Goal: Task Accomplishment & Management: Manage account settings

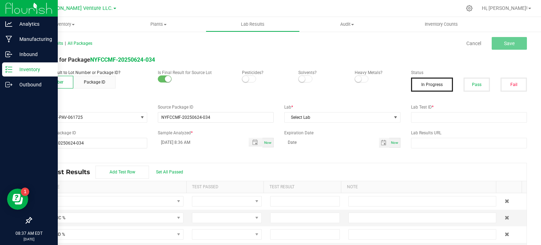
click at [40, 68] on p "Inventory" at bounding box center [33, 69] width 42 height 8
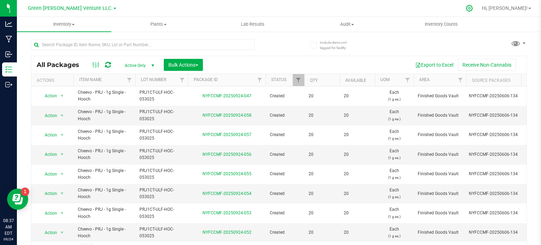
click at [473, 8] on icon at bounding box center [469, 8] width 7 height 7
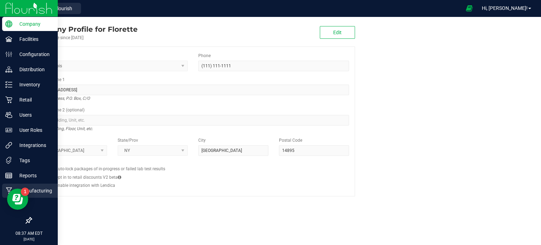
click at [44, 189] on p "Manufacturing" at bounding box center [33, 190] width 42 height 8
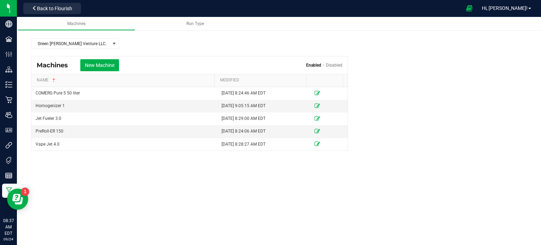
click at [175, 15] on div at bounding box center [273, 8] width 378 height 14
click at [188, 25] on span "Run Type" at bounding box center [195, 23] width 18 height 5
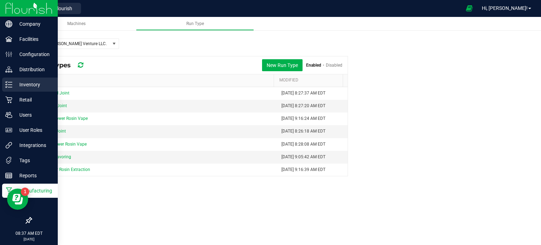
drag, startPoint x: 10, startPoint y: 85, endPoint x: 0, endPoint y: 74, distance: 15.5
click at [10, 86] on icon at bounding box center [8, 84] width 7 height 7
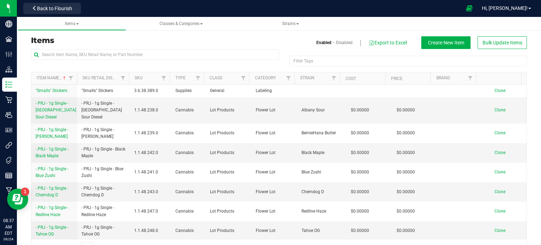
drag, startPoint x: 25, startPoint y: 203, endPoint x: 110, endPoint y: 19, distance: 202.3
click at [28, 188] on html "Resource Center" at bounding box center [17, 198] width 21 height 21
drag, startPoint x: 13, startPoint y: 196, endPoint x: 291, endPoint y: 203, distance: 278.7
click at [28, 203] on html "Resource Center" at bounding box center [17, 198] width 21 height 21
click at [185, 23] on span "Classes & Categories" at bounding box center [181, 23] width 43 height 5
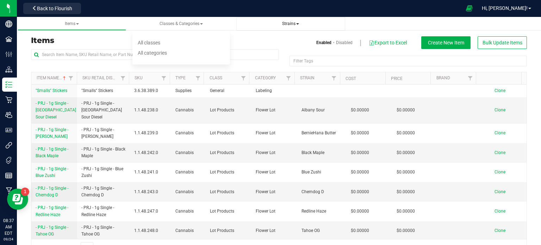
click at [299, 25] on span "Strains" at bounding box center [290, 23] width 17 height 5
click at [173, 38] on h3 "Items" at bounding box center [152, 40] width 243 height 8
click at [444, 42] on span "Create New Item" at bounding box center [446, 43] width 36 height 6
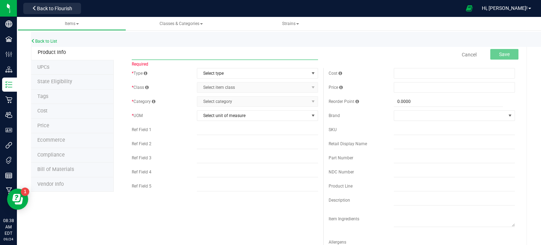
click at [149, 57] on input "text" at bounding box center [225, 54] width 186 height 11
paste input "Florette - PRJ - 1.2g Infused – Lemon Cherry"
type input "Florette - PRJ - 1.2g Infused – Lemon Cherry"
click at [224, 76] on span "Select type" at bounding box center [253, 73] width 112 height 10
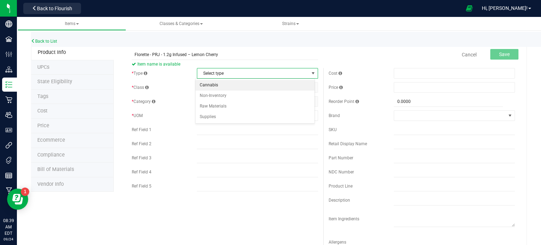
click at [216, 86] on li "Cannabis" at bounding box center [254, 85] width 119 height 11
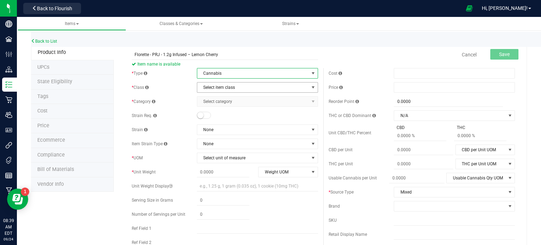
click at [234, 86] on span "Select item class" at bounding box center [253, 87] width 112 height 10
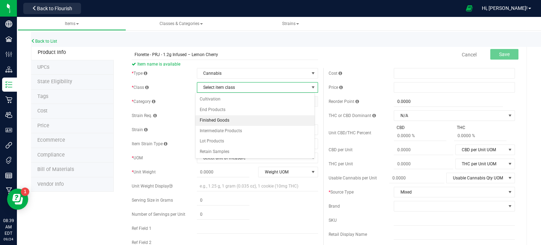
click at [214, 118] on li "Finished Goods" at bounding box center [254, 120] width 119 height 11
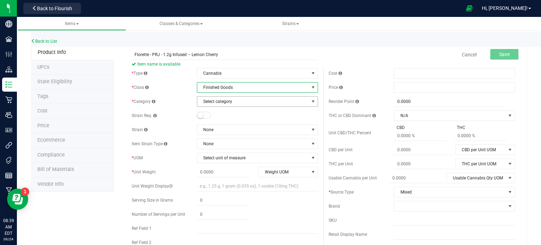
click at [214, 105] on span "Select category" at bounding box center [253, 102] width 112 height 10
click at [265, 98] on span "Select category" at bounding box center [253, 102] width 112 height 10
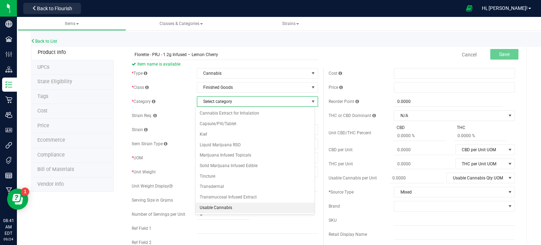
click at [229, 205] on li "Usable Cannabis" at bounding box center [254, 208] width 119 height 11
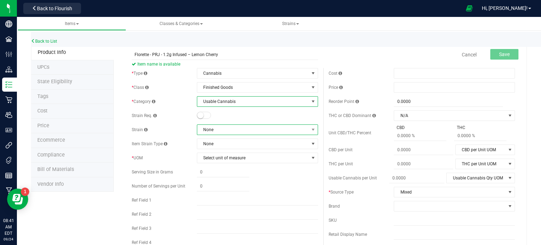
click at [201, 125] on span "None" at bounding box center [253, 130] width 112 height 10
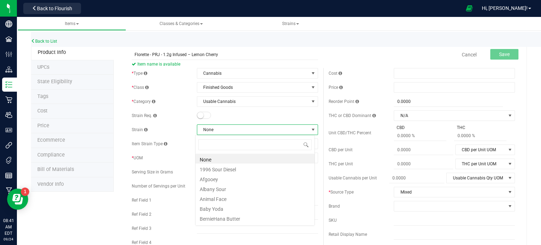
scroll to position [10, 120]
click at [201, 126] on span "None" at bounding box center [253, 130] width 112 height 10
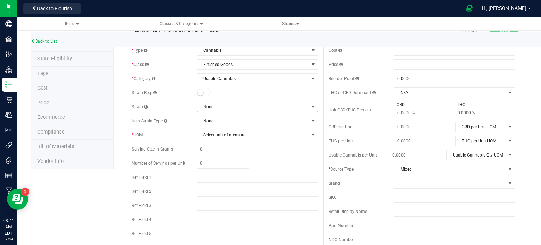
scroll to position [35, 0]
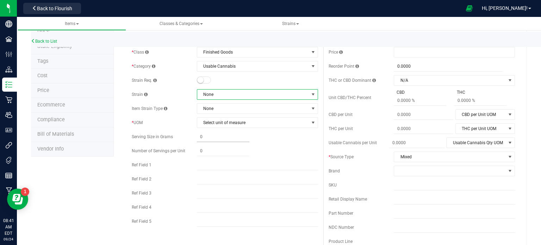
click at [204, 138] on span at bounding box center [223, 137] width 52 height 10
type input ".025"
type input "0.0250"
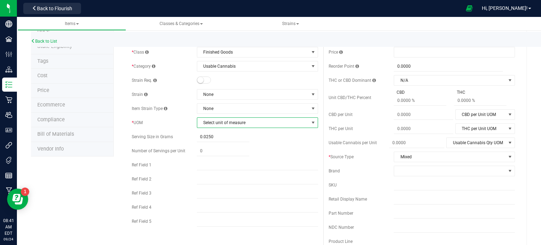
click at [216, 124] on span "Select unit of measure" at bounding box center [253, 123] width 112 height 10
click at [216, 137] on li "Each" at bounding box center [254, 134] width 119 height 11
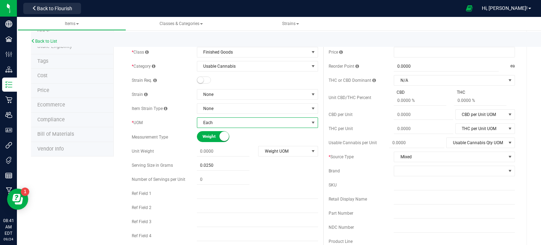
click at [286, 156] on div "* Type Cannabis Select type Cannabis Non-Inventory Raw Materials Supplies * Cla…" at bounding box center [224, 146] width 197 height 226
click at [288, 150] on span "Weight UOM" at bounding box center [284, 151] width 50 height 10
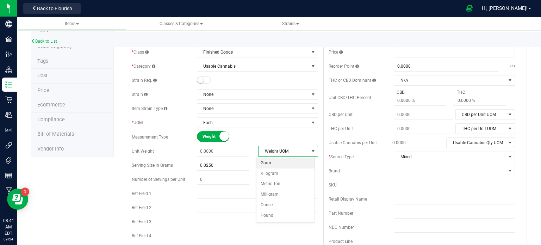
click at [282, 163] on li "Gram" at bounding box center [285, 163] width 58 height 11
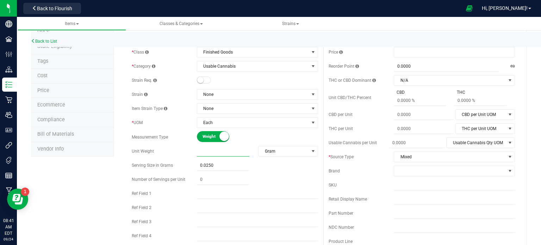
click at [221, 148] on span at bounding box center [223, 151] width 52 height 10
type input "1.2"
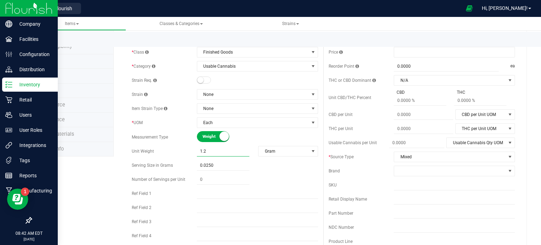
type input "1.2000"
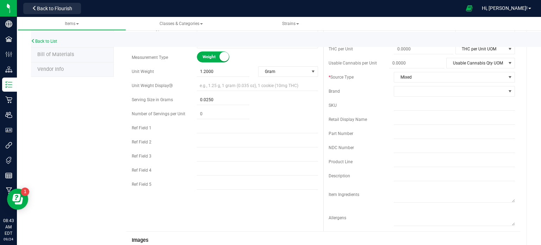
scroll to position [0, 0]
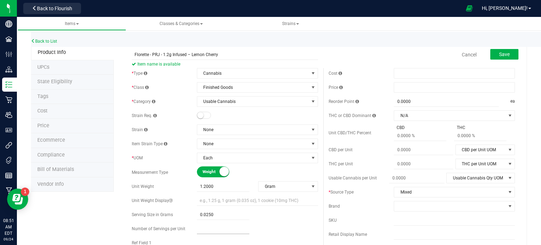
click at [220, 229] on input "text" at bounding box center [223, 229] width 52 height 10
click at [219, 214] on span "0.0250 0.025" at bounding box center [223, 215] width 52 height 10
type input "0.0266"
click at [207, 228] on span at bounding box center [223, 229] width 52 height 10
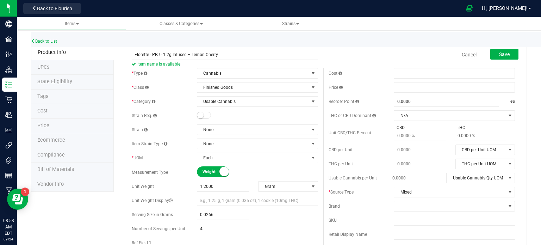
type input "48"
type input "48.00"
click at [266, 224] on div "48.00 48" at bounding box center [257, 229] width 121 height 10
click at [430, 194] on span "Mixed" at bounding box center [450, 192] width 112 height 10
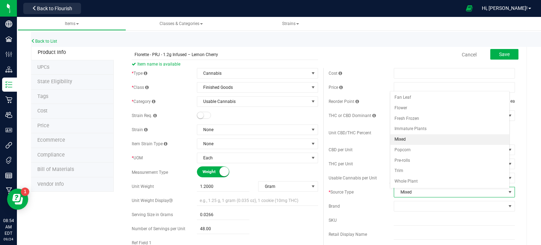
click at [410, 136] on li "Mixed" at bounding box center [449, 139] width 119 height 11
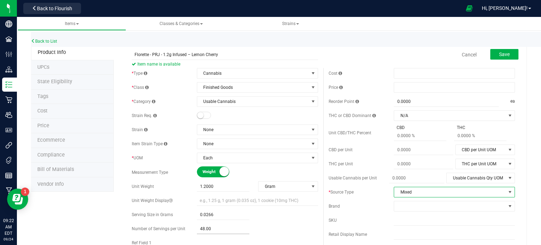
click at [229, 228] on input "48.00" at bounding box center [223, 229] width 52 height 10
click at [215, 213] on span "0.0266 0.0266" at bounding box center [223, 215] width 52 height 10
type input "0.025"
type input "0.0250"
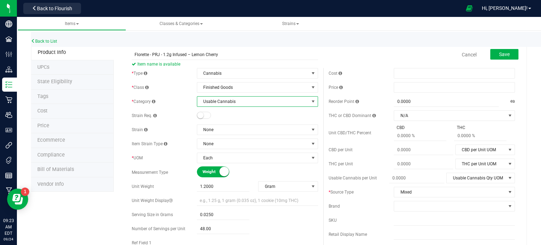
click at [287, 100] on span "Usable Cannabis" at bounding box center [253, 102] width 112 height 10
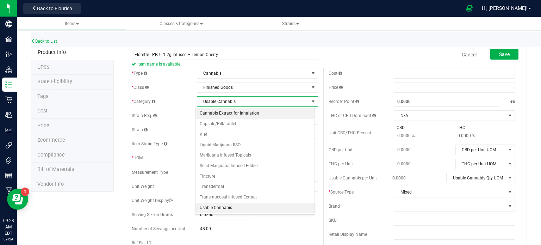
click at [250, 114] on li "Cannabis Extract for Inhalation" at bounding box center [254, 113] width 119 height 11
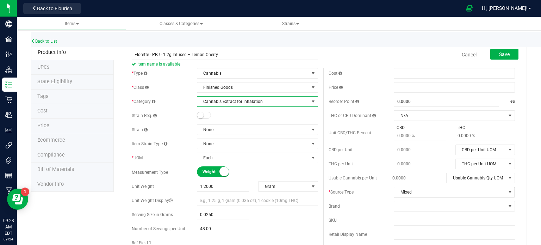
click at [422, 192] on span "Mixed" at bounding box center [450, 192] width 112 height 10
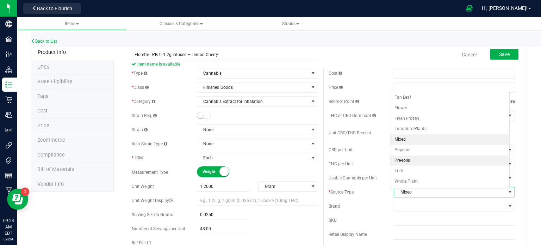
click at [419, 157] on li "Pre-rolls" at bounding box center [449, 160] width 119 height 11
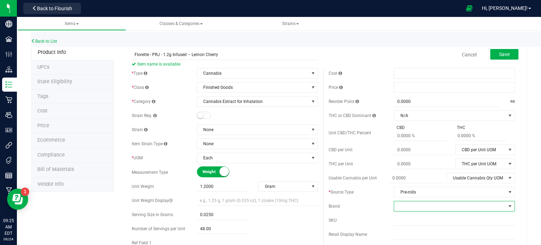
click at [440, 206] on span at bounding box center [450, 206] width 112 height 10
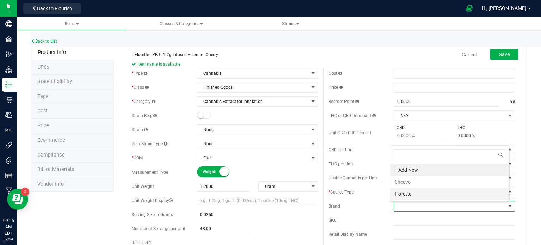
click at [421, 194] on li "Florette" at bounding box center [449, 194] width 119 height 12
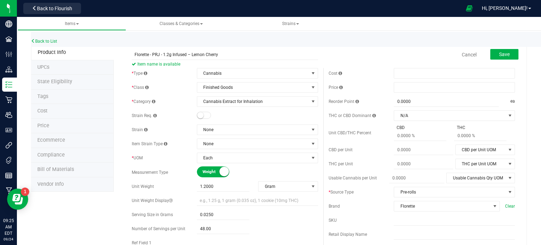
click at [361, 33] on div "Back to List" at bounding box center [301, 39] width 541 height 15
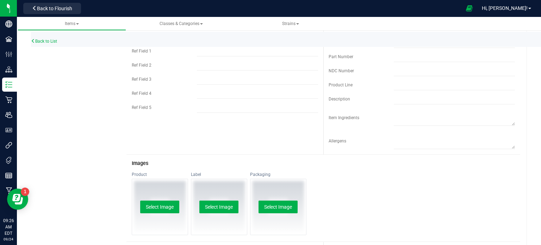
scroll to position [0, 0]
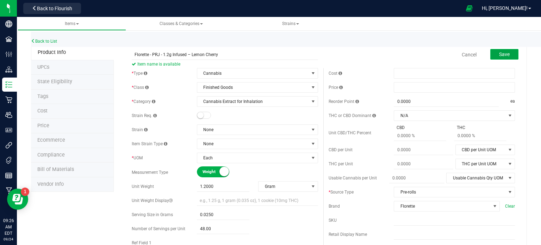
click at [499, 52] on span "Save" at bounding box center [504, 54] width 11 height 6
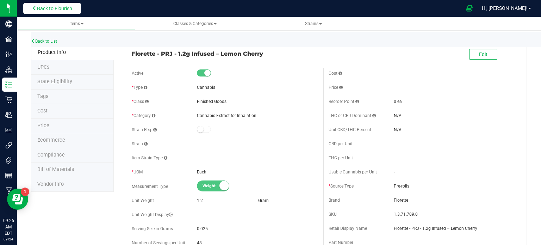
click at [45, 10] on span "Back to Flourish" at bounding box center [54, 9] width 35 height 6
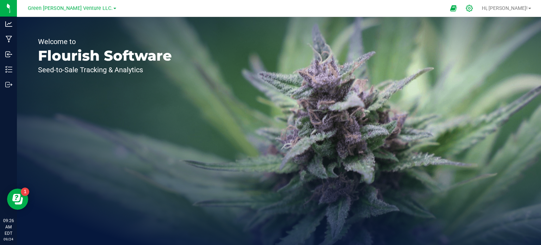
click at [478, 6] on div at bounding box center [470, 8] width 18 height 15
click at [473, 8] on icon at bounding box center [469, 8] width 7 height 7
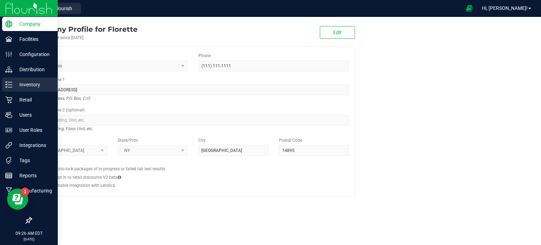
click at [13, 82] on p "Inventory" at bounding box center [33, 84] width 42 height 8
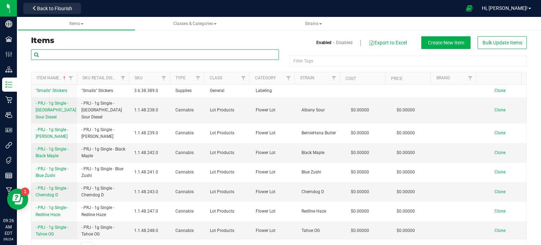
click at [101, 56] on input "text" at bounding box center [155, 54] width 248 height 11
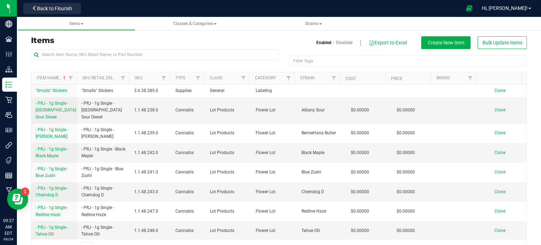
click at [122, 43] on h3 "Items" at bounding box center [152, 40] width 243 height 8
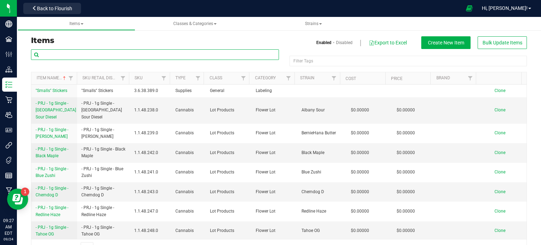
click at [124, 54] on input "text" at bounding box center [155, 54] width 248 height 11
paste input "Florette - PRJ - 1.2g Infused – Lemon Cherry"
type input "Florette - PRJ - 1.2g Infused – Lemon Cherry"
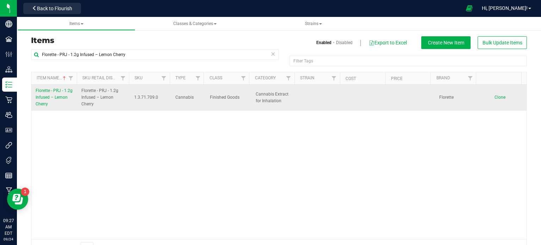
click at [41, 88] on span "Florette - PRJ - 1.2g Infused – Lemon Cherry" at bounding box center [54, 97] width 37 height 18
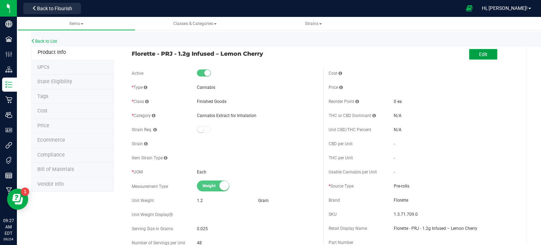
click at [483, 50] on button "Edit" at bounding box center [483, 54] width 28 height 11
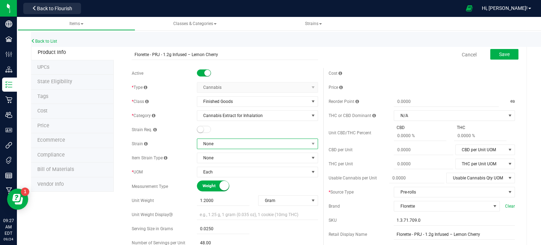
click at [224, 145] on span "None" at bounding box center [253, 144] width 112 height 10
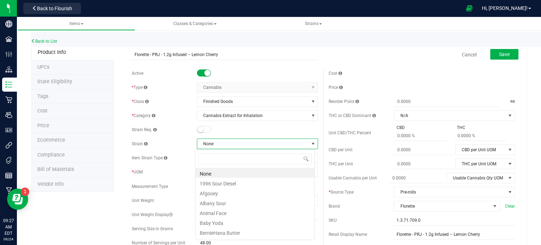
scroll to position [10, 120]
type input "le"
click at [228, 214] on li "Lemon Cherry" at bounding box center [254, 212] width 119 height 10
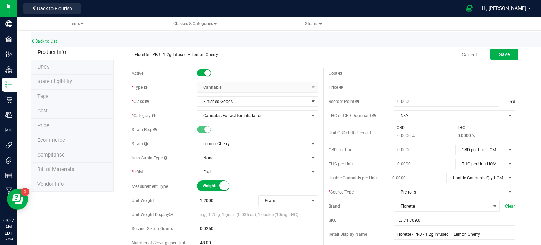
click at [505, 48] on div "Save" at bounding box center [499, 55] width 39 height 14
click at [509, 52] on button "Save" at bounding box center [504, 54] width 28 height 11
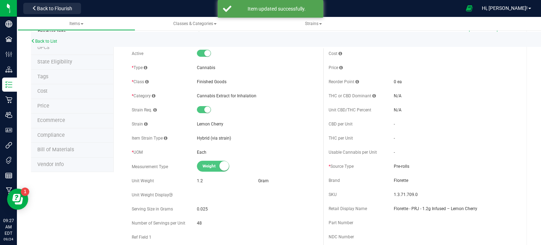
scroll to position [70, 0]
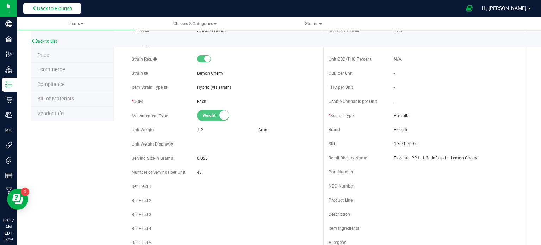
click at [48, 6] on span "Back to Flourish" at bounding box center [54, 9] width 35 height 6
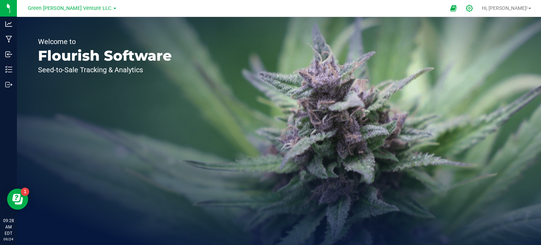
click at [474, 7] on div at bounding box center [470, 8] width 10 height 7
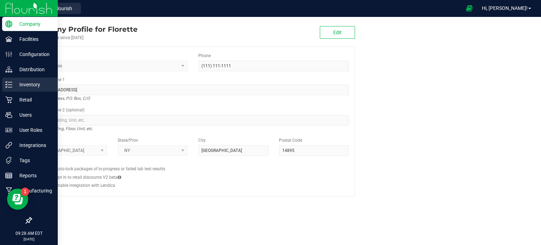
click at [37, 89] on div "Inventory" at bounding box center [30, 84] width 56 height 14
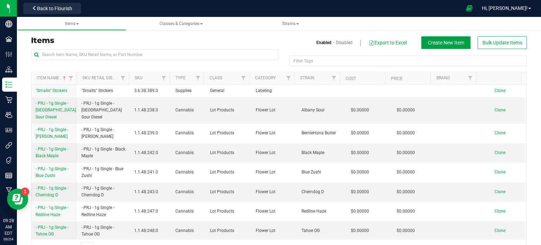
click at [428, 44] on span "Create New Item" at bounding box center [446, 43] width 36 height 6
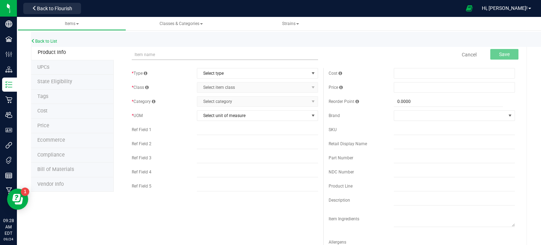
click at [182, 52] on input "text" at bounding box center [225, 54] width 186 height 11
type input "Florette - PRJ - 1.2g Infused – Blueberry Diesel"
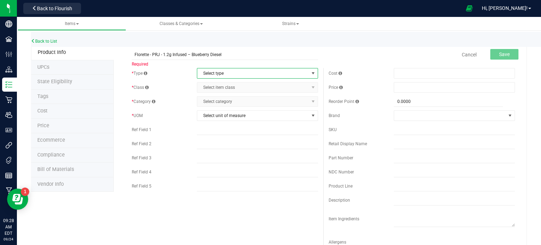
click at [216, 74] on span "Select type" at bounding box center [253, 73] width 112 height 10
click at [217, 88] on li "Cannabis" at bounding box center [254, 85] width 119 height 11
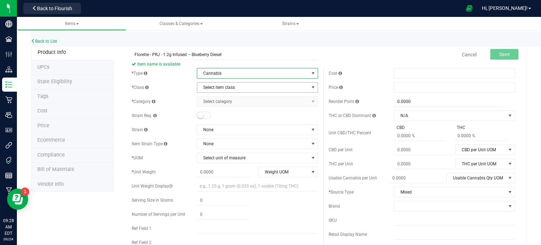
click at [210, 88] on span "Select item class" at bounding box center [253, 87] width 112 height 10
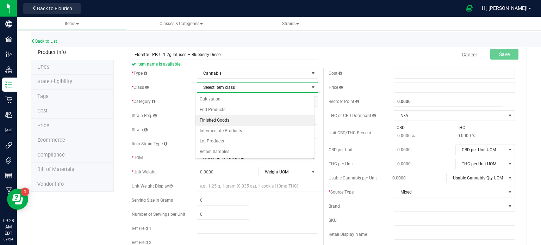
click at [214, 123] on li "Finished Goods" at bounding box center [254, 120] width 119 height 11
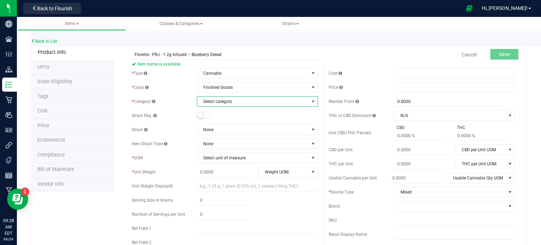
click at [224, 101] on span "Select category" at bounding box center [253, 102] width 112 height 10
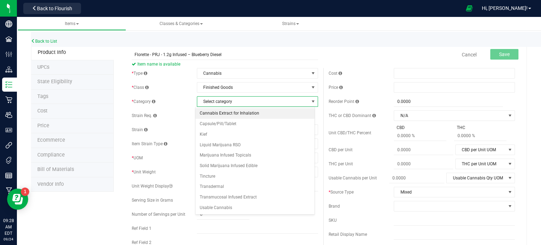
click at [225, 113] on li "Cannabis Extract for Inhalation" at bounding box center [254, 113] width 119 height 11
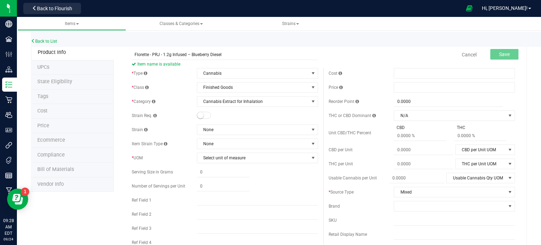
click at [274, 45] on div "Back to List" at bounding box center [301, 39] width 541 height 15
click at [214, 129] on span "None" at bounding box center [253, 130] width 112 height 10
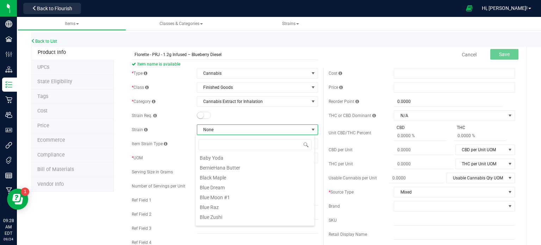
scroll to position [106, 0]
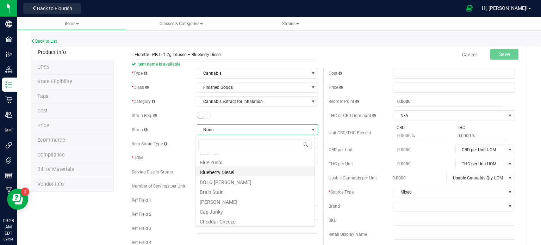
click at [231, 173] on li "Blueberry Diesel" at bounding box center [254, 171] width 119 height 10
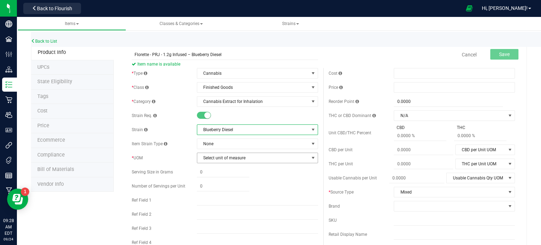
click at [222, 158] on span "Select unit of measure" at bounding box center [253, 158] width 112 height 10
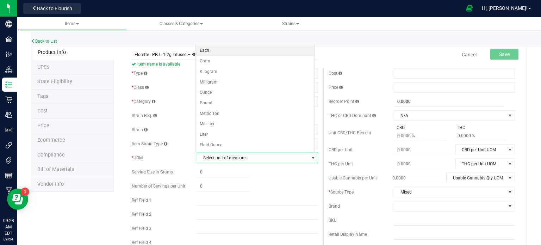
click at [207, 46] on li "Each" at bounding box center [254, 50] width 119 height 11
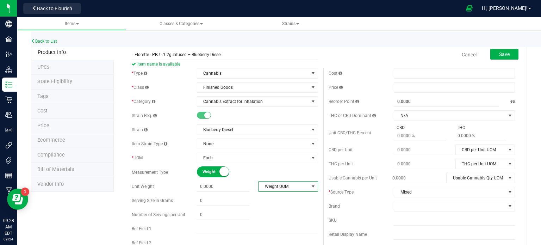
click at [294, 184] on span "Weight UOM" at bounding box center [284, 186] width 50 height 10
click at [290, 125] on li "Gram" at bounding box center [285, 123] width 58 height 11
click at [226, 189] on span at bounding box center [223, 186] width 52 height 10
type input "1.2"
type input "1.2000"
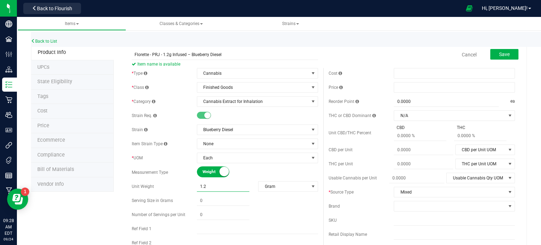
click at [273, 210] on div "* Type Cannabis Select type Cannabis Non-Inventory Raw Materials Supplies * Cla…" at bounding box center [224, 181] width 197 height 226
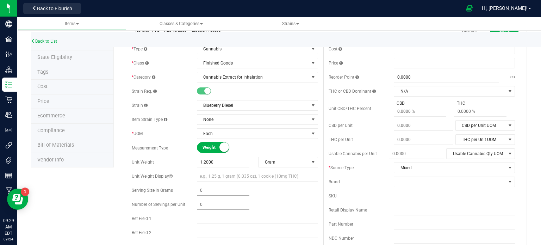
scroll to position [35, 0]
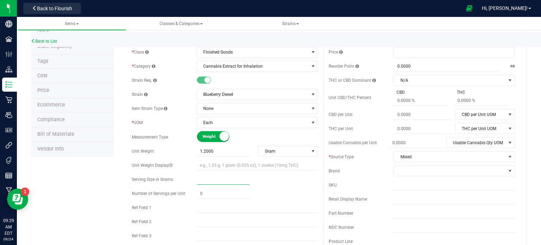
click at [223, 177] on span at bounding box center [223, 179] width 52 height 10
type input ".025"
type input "0.0250"
click at [212, 191] on span at bounding box center [223, 193] width 52 height 10
type input "48"
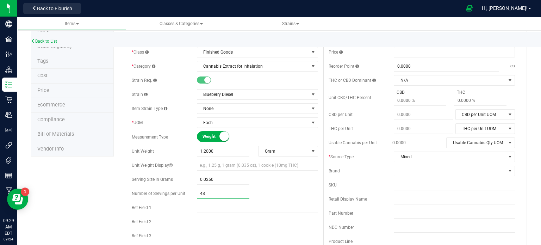
type input "48.00"
drag, startPoint x: 300, startPoint y: 188, endPoint x: 335, endPoint y: 176, distance: 36.6
click at [300, 187] on div "* Type Cannabis Select type Cannabis Non-Inventory Raw Materials Supplies * Cla…" at bounding box center [224, 153] width 197 height 240
click at [429, 155] on span "Mixed" at bounding box center [450, 157] width 112 height 10
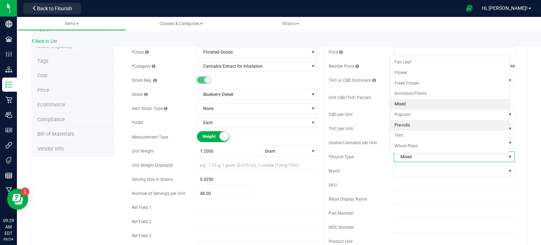
click at [410, 127] on li "Pre-rolls" at bounding box center [449, 125] width 119 height 11
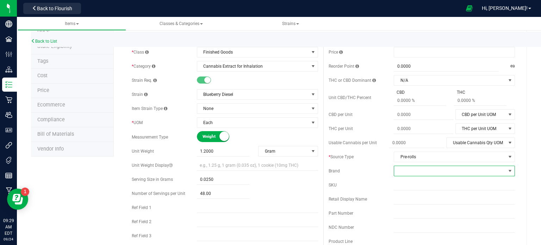
click at [427, 171] on span at bounding box center [450, 171] width 112 height 10
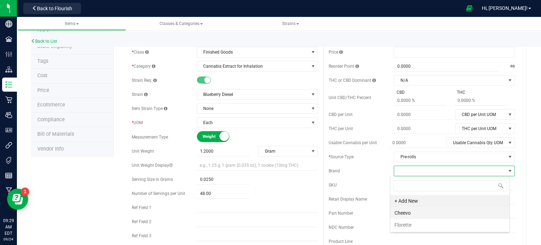
scroll to position [10, 120]
click at [416, 227] on li "Florette" at bounding box center [449, 225] width 119 height 12
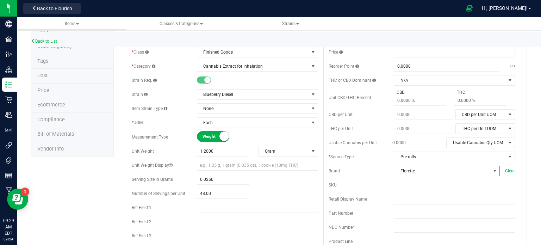
click at [354, 25] on ul "Items Classes & Categories Strains" at bounding box center [288, 24] width 541 height 14
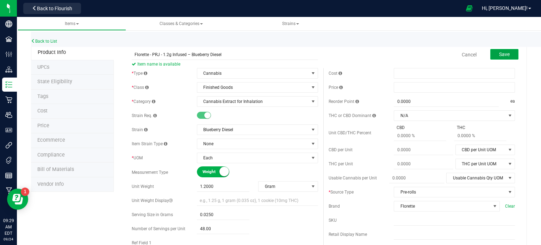
click at [500, 55] on span "Save" at bounding box center [504, 54] width 11 height 6
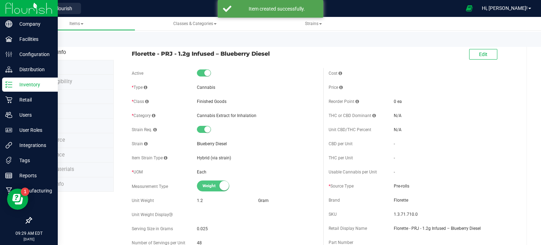
click at [14, 87] on p "Inventory" at bounding box center [33, 84] width 42 height 8
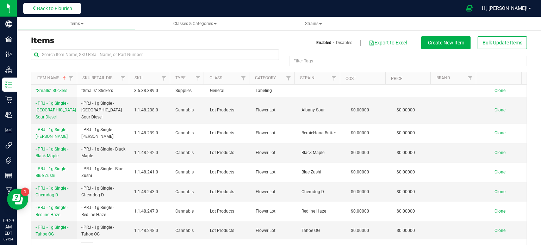
click at [54, 11] on button "Back to Flourish" at bounding box center [52, 8] width 58 height 11
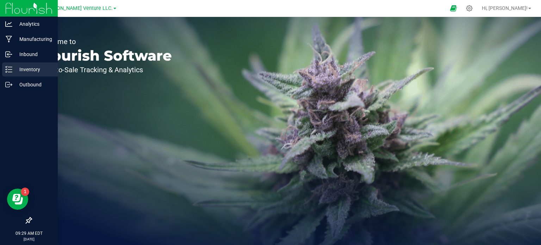
click at [23, 68] on p "Inventory" at bounding box center [33, 69] width 42 height 8
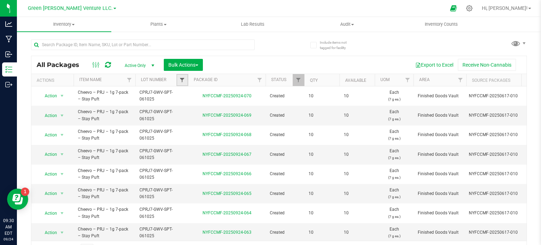
click at [183, 80] on span "Filter" at bounding box center [182, 80] width 6 height 6
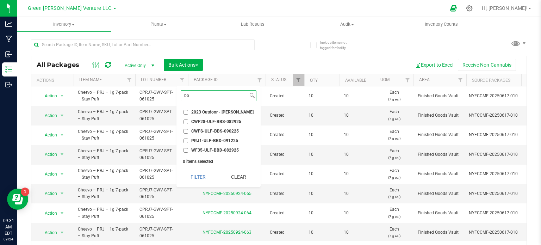
type input "bb"
click at [185, 140] on input "PRJ1-ULF-BBD-091225" at bounding box center [185, 140] width 5 height 5
checkbox input "true"
click at [200, 172] on button "Filter" at bounding box center [198, 176] width 35 height 15
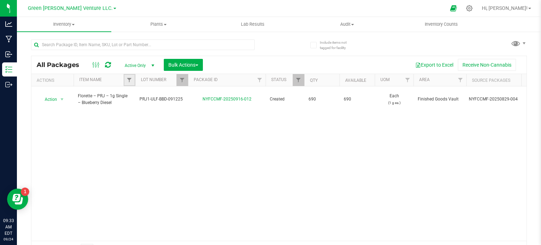
click at [125, 80] on link "Filter" at bounding box center [130, 80] width 12 height 12
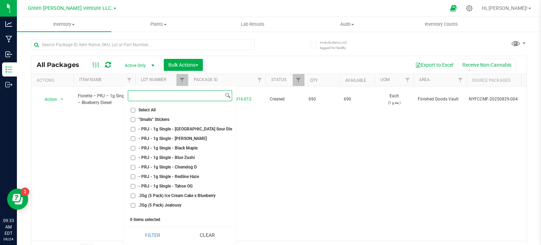
click at [143, 94] on input at bounding box center [175, 96] width 95 height 10
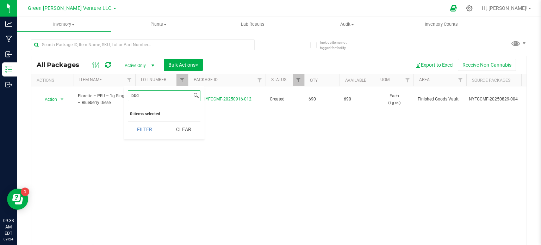
click at [128, 122] on button "Filter" at bounding box center [145, 129] width 34 height 15
click at [132, 78] on link "Filter" at bounding box center [130, 80] width 12 height 12
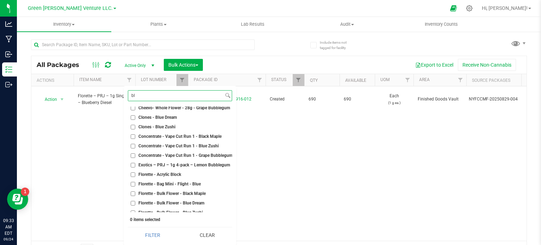
scroll to position [247, 0]
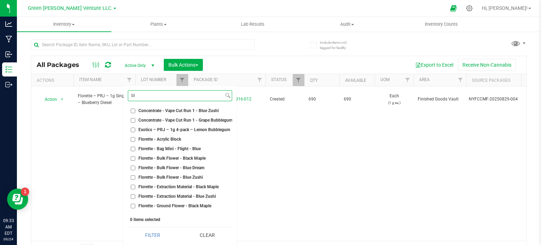
type input "bl"
click at [288, 173] on div "Action Action Adjust qty Create package Edit attributes Global inventory Locate…" at bounding box center [278, 163] width 495 height 154
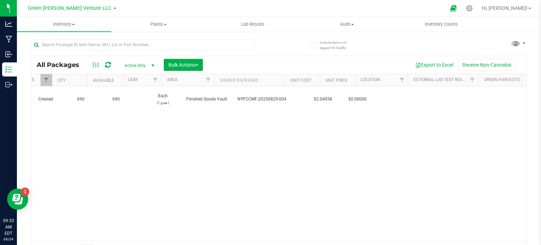
scroll to position [0, 231]
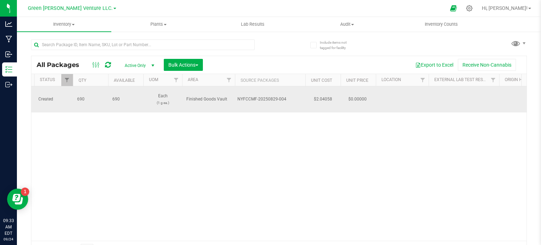
drag, startPoint x: 288, startPoint y: 93, endPoint x: 237, endPoint y: 97, distance: 51.3
click at [237, 97] on div "NYFCCMF-20250829-004" at bounding box center [270, 99] width 66 height 7
copy div "NYFCCMF-20250829-004"
drag, startPoint x: 173, startPoint y: 142, endPoint x: 153, endPoint y: 99, distance: 47.0
click at [173, 142] on div "Action Action Adjust qty Create package Edit attributes Global inventory Locate…" at bounding box center [278, 163] width 495 height 154
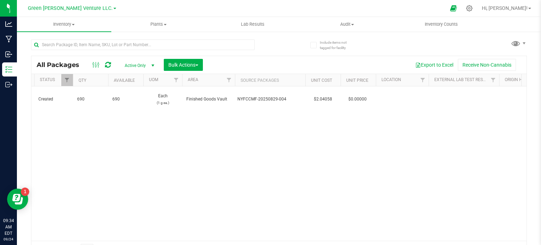
scroll to position [0, 0]
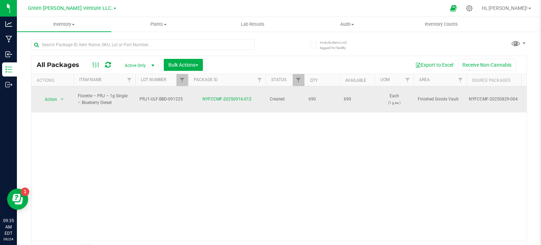
click at [83, 97] on span "Florette – PRJ – 1g Single – Blueberry Diesel" at bounding box center [104, 99] width 53 height 13
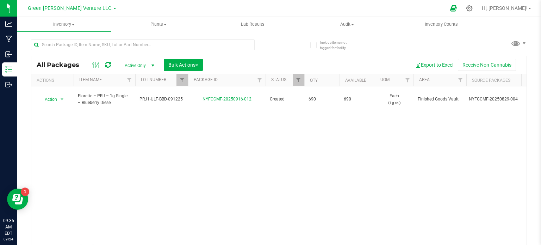
click at [85, 131] on div "Action Action Adjust qty Create package Edit attributes Global inventory Locate…" at bounding box center [278, 163] width 495 height 154
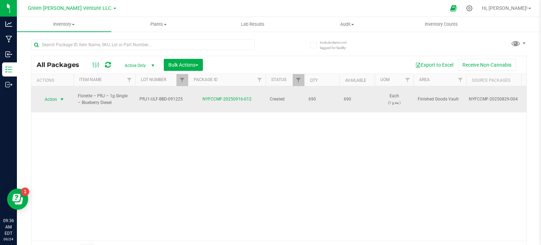
click at [56, 94] on span "Action" at bounding box center [47, 99] width 19 height 10
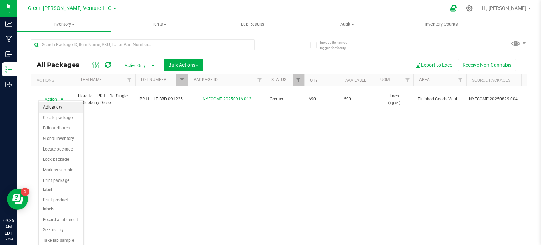
click at [50, 109] on li "Adjust qty" at bounding box center [61, 107] width 45 height 11
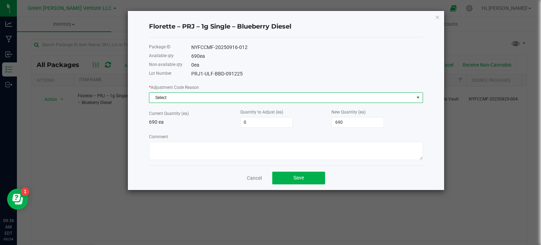
click at [166, 97] on span "Select" at bounding box center [281, 98] width 265 height 10
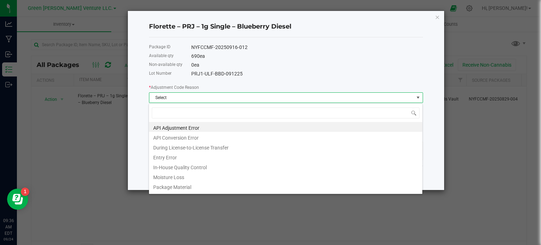
scroll to position [10, 274]
click at [178, 154] on li "Entry Error" at bounding box center [285, 156] width 273 height 10
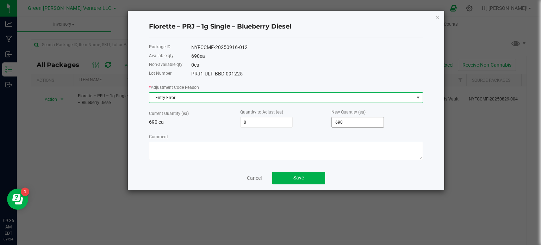
click at [361, 124] on input "690" at bounding box center [358, 122] width 52 height 10
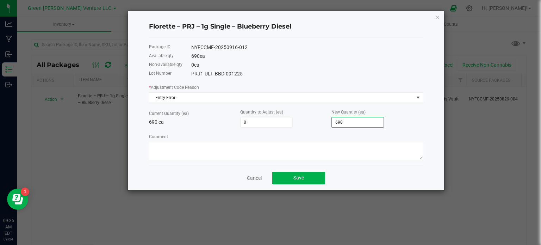
type input "-689"
type input "1"
type input "-690"
type input "-684"
type input "6"
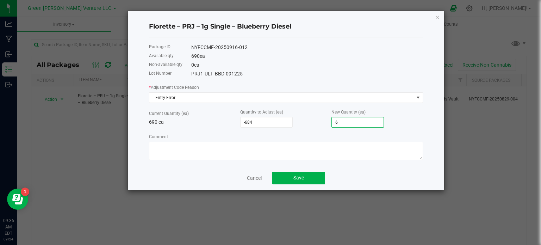
type input "-621"
type input "69"
type input "0"
type input "690"
type input "6,212"
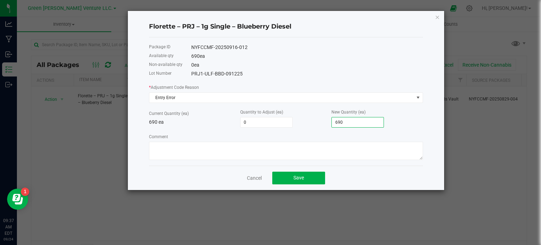
type input "6902"
type input "68,335"
type input "69025"
type input "689,569"
type input "690259"
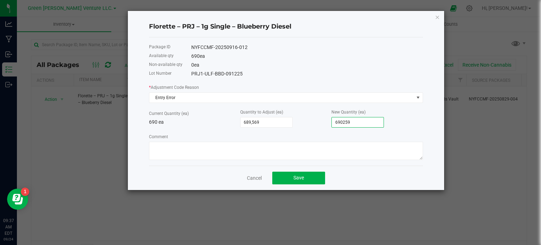
type input "6,901,900"
type input "6902590"
type input "689,569"
type input "690259"
type input "68,335"
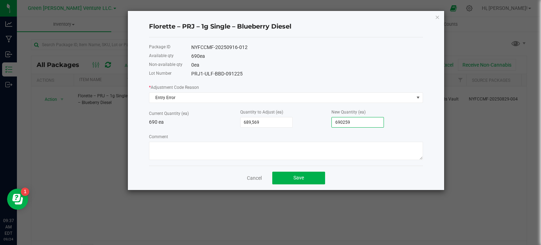
type input "69025"
type input "6,212"
type input "6902"
type input "0"
type input "690"
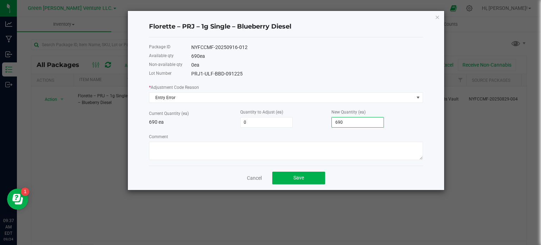
type input "-621"
type input "69"
type input "-684"
type input "6"
click at [347, 120] on input "6" at bounding box center [358, 122] width 52 height 10
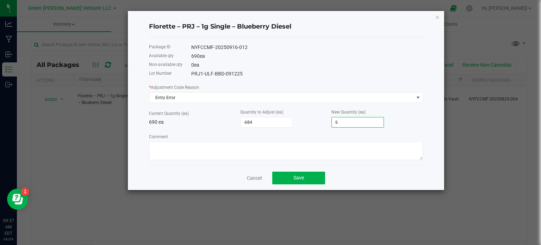
type input "-690"
click at [350, 121] on input at bounding box center [358, 122] width 52 height 10
type input "-688"
type input "2"
type input "-665"
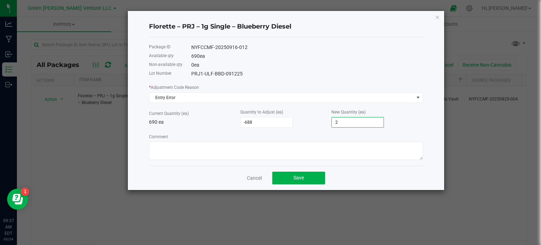
type input "25"
type input "-431"
type input "259"
type input "1,900"
click at [292, 154] on textarea "Comment" at bounding box center [286, 151] width 274 height 18
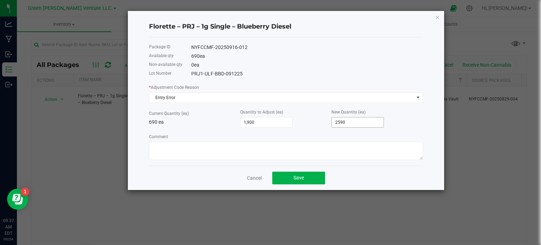
click at [355, 122] on input "2590" at bounding box center [358, 122] width 52 height 10
type input "2,590"
click at [290, 179] on button "Save" at bounding box center [298, 178] width 53 height 13
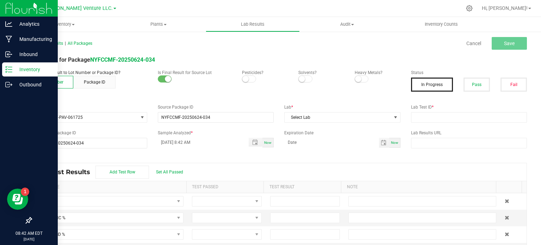
click at [37, 71] on p "Inventory" at bounding box center [33, 69] width 42 height 8
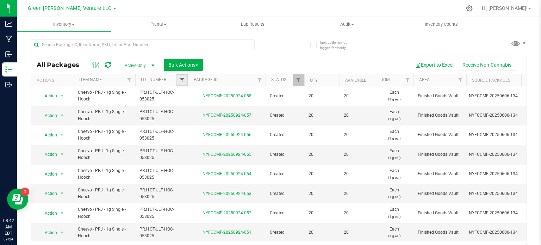
click at [183, 77] on span "Filter" at bounding box center [182, 80] width 6 height 6
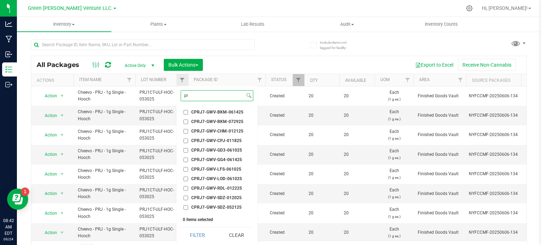
type input "p"
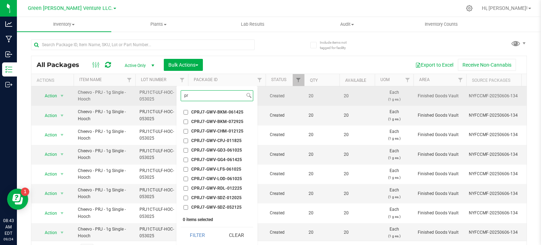
type input "p"
type input "P"
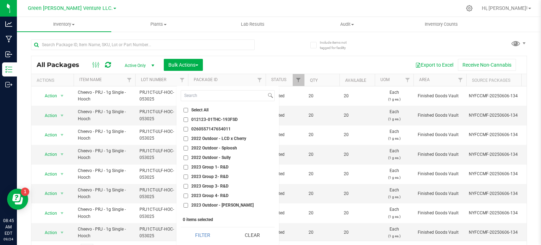
click at [248, 52] on div at bounding box center [143, 47] width 224 height 16
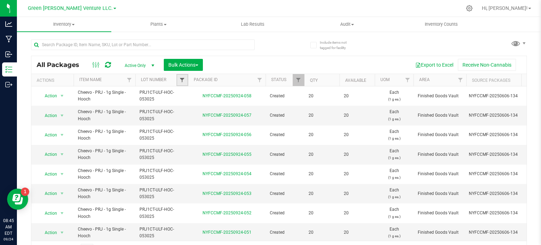
click at [181, 80] on span "Filter" at bounding box center [182, 80] width 6 height 6
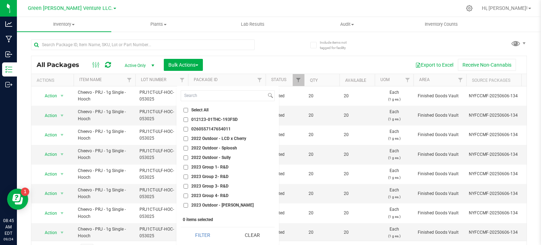
click at [243, 59] on div "Export to Excel Receive Non-Cannabis" at bounding box center [364, 65] width 313 height 12
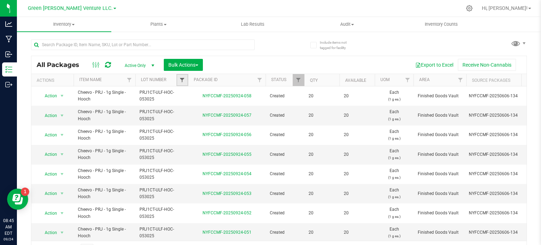
click at [184, 79] on span "Filter" at bounding box center [182, 80] width 6 height 6
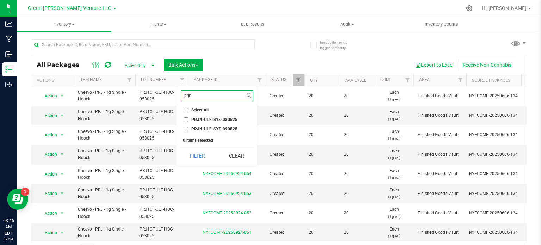
type input "prjn"
click at [185, 119] on input "PRJN-ULF-SYZ-080625" at bounding box center [185, 119] width 5 height 5
checkbox input "true"
click at [184, 129] on input "PRJN-ULF-SYZ-090525" at bounding box center [185, 129] width 5 height 5
checkbox input "true"
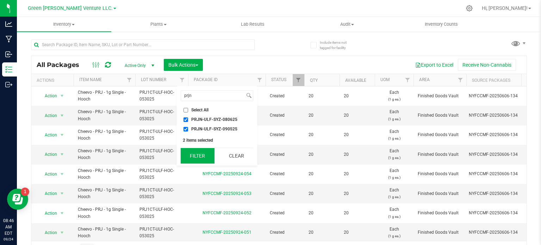
click at [196, 155] on button "Filter" at bounding box center [198, 155] width 34 height 15
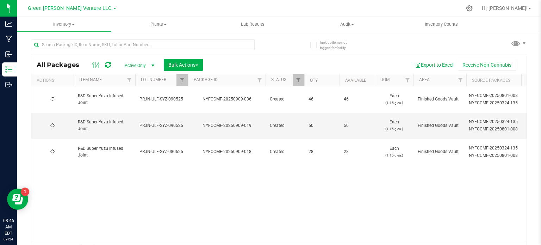
type input "[DATE]"
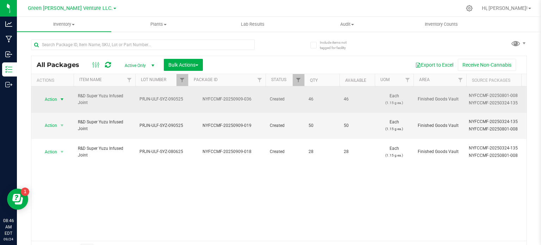
click at [58, 94] on span "select" at bounding box center [62, 99] width 9 height 10
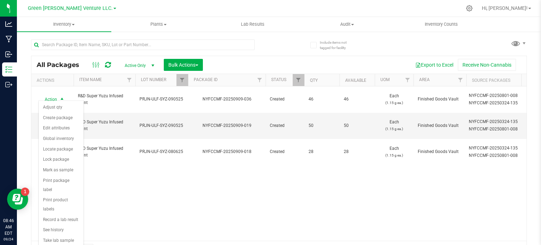
scroll to position [12, 0]
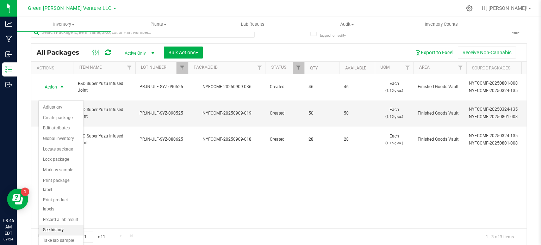
click at [62, 225] on li "See history" at bounding box center [61, 230] width 45 height 11
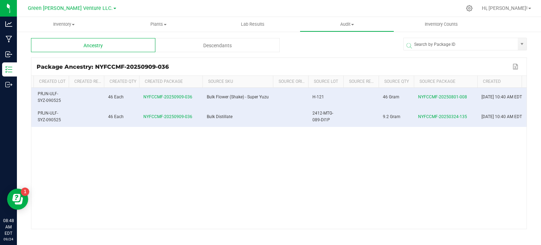
scroll to position [0, 170]
click at [375, 133] on td at bounding box center [392, 133] width 35 height 12
click at [377, 104] on td "46 Gram" at bounding box center [392, 97] width 35 height 19
click at [381, 136] on td at bounding box center [392, 133] width 35 height 12
click at [113, 129] on td at bounding box center [117, 133] width 35 height 12
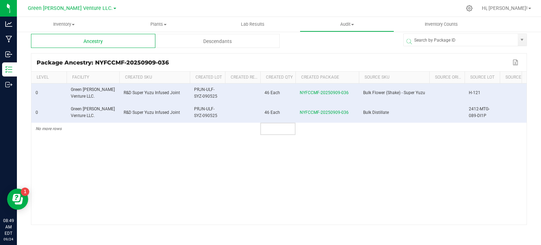
scroll to position [6, 0]
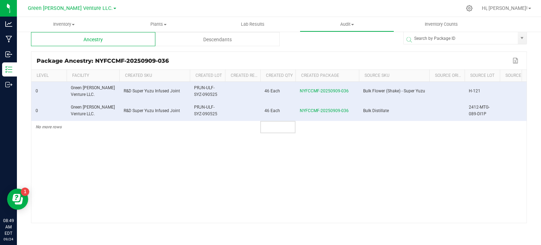
drag, startPoint x: 165, startPoint y: 217, endPoint x: 345, endPoint y: 225, distance: 180.5
click at [345, 225] on div "Ancestry Descendants Package Ancestry: NYFCCMF-20250909-036 Export to Excel Lev…" at bounding box center [279, 135] width 496 height 206
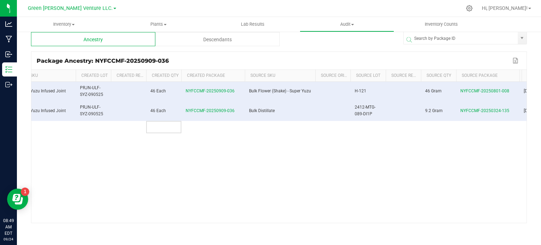
scroll to position [0, 170]
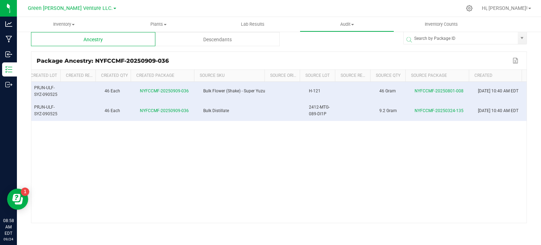
drag, startPoint x: 413, startPoint y: 217, endPoint x: 230, endPoint y: 215, distance: 183.2
click at [230, 215] on div "0 Green [PERSON_NAME] Venture LLC. R&D Super Yuzu Infused Joint PRJN-ULF-SYZ-09…" at bounding box center [278, 152] width 495 height 141
click at [214, 217] on div "0 Green [PERSON_NAME] Venture LLC. R&D Super Yuzu Infused Joint PRJN-ULF-SYZ-09…" at bounding box center [278, 152] width 495 height 141
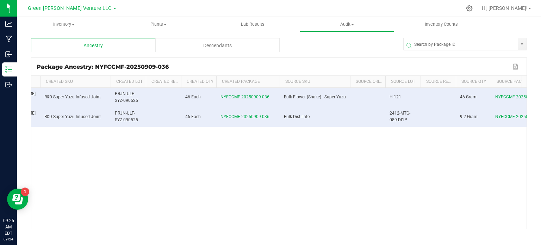
scroll to position [0, 0]
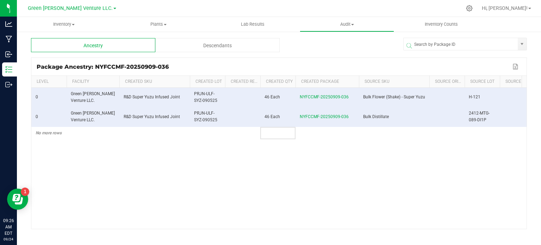
click at [284, 135] on td at bounding box center [277, 133] width 35 height 12
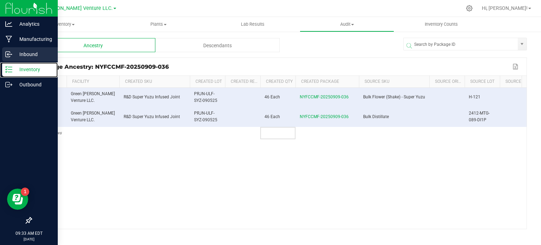
drag, startPoint x: 6, startPoint y: 67, endPoint x: 8, endPoint y: 59, distance: 7.7
click at [6, 67] on icon at bounding box center [8, 69] width 7 height 7
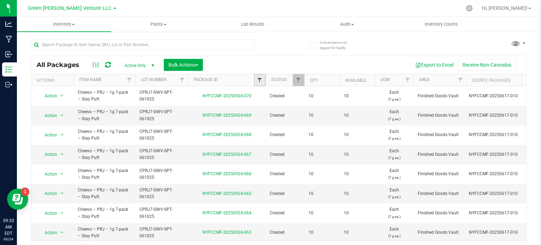
click at [260, 77] on span "Filter" at bounding box center [260, 80] width 6 height 6
click at [262, 94] on input "text" at bounding box center [294, 95] width 73 height 11
paste input "NYFCCMF-20250829-004"
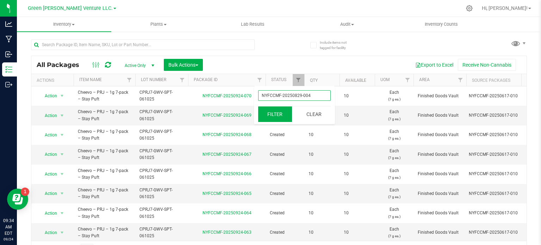
type input "NYFCCMF-20250829-004"
click at [287, 118] on button "Filter" at bounding box center [275, 113] width 34 height 15
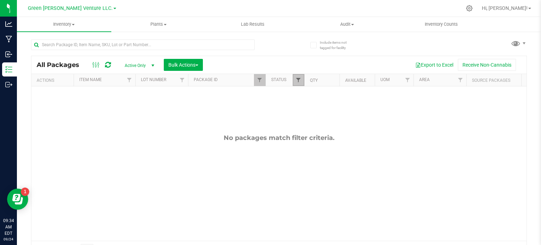
click at [297, 79] on span "Filter" at bounding box center [299, 80] width 6 height 6
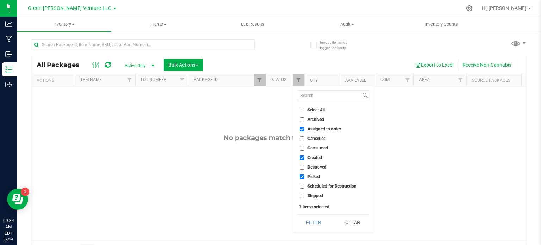
click at [351, 232] on div "Select All Archived Assigned to order Cancelled Consumed Created Destroyed Pick…" at bounding box center [333, 159] width 81 height 146
click at [351, 217] on button "Clear" at bounding box center [353, 221] width 34 height 15
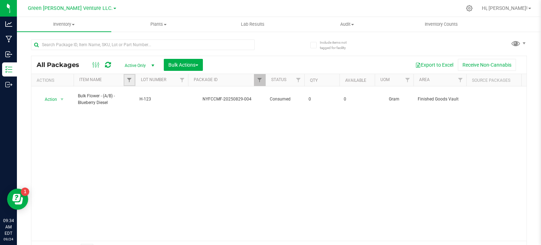
click at [131, 83] on link "Filter" at bounding box center [130, 80] width 12 height 12
click at [101, 130] on div "Action Action Adjust qty Edit attributes Global inventory Locate package Print …" at bounding box center [278, 163] width 495 height 154
